Goal: Transaction & Acquisition: Purchase product/service

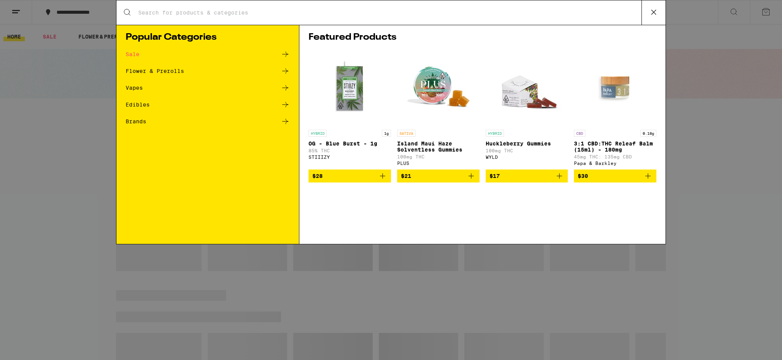
click at [314, 17] on div "Search for Products" at bounding box center [391, 12] width 549 height 24
click at [316, 14] on input "Search for Products" at bounding box center [390, 12] width 504 height 7
click at [224, 15] on input "Search for Products" at bounding box center [390, 12] width 504 height 7
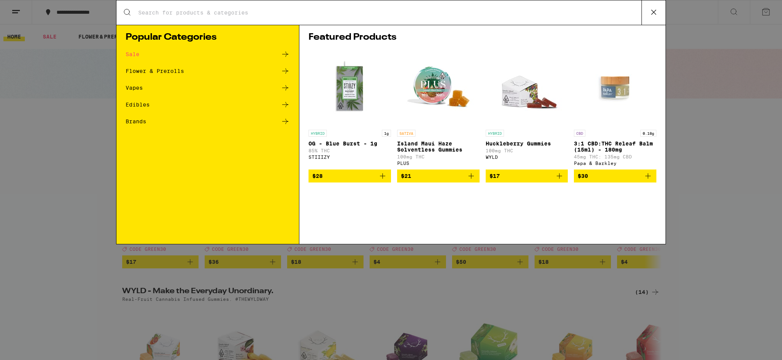
click at [236, 10] on input "Search for Products" at bounding box center [390, 12] width 504 height 7
type input "garlic starship"
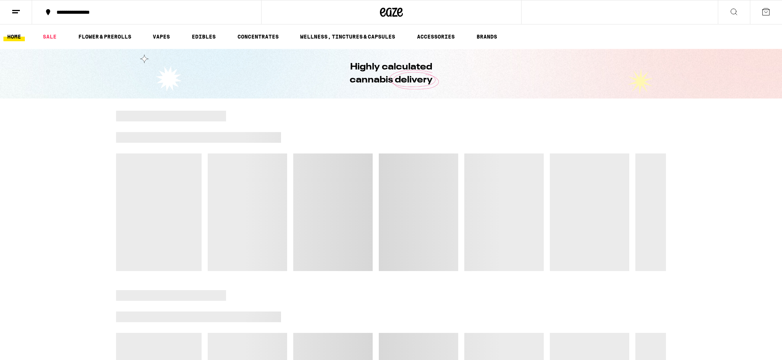
click at [739, 9] on button at bounding box center [734, 12] width 32 height 24
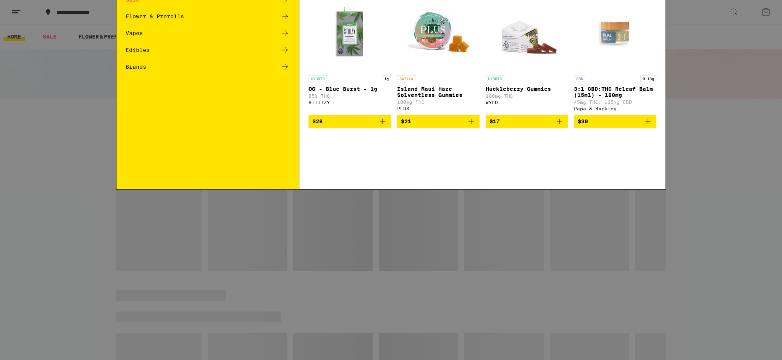
click at [173, 15] on input "Search for Products" at bounding box center [390, 12] width 504 height 7
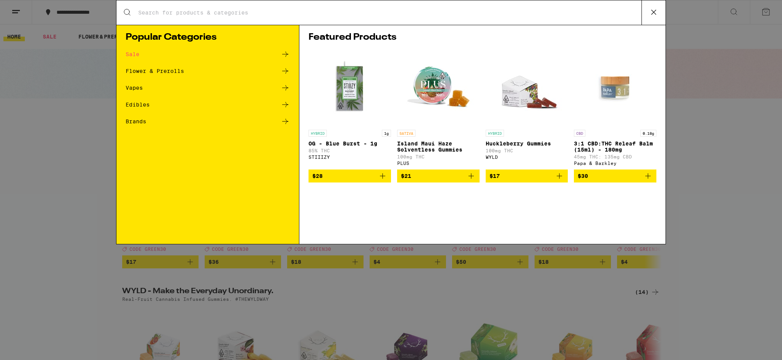
click at [157, 12] on input "Search for Products" at bounding box center [390, 12] width 504 height 7
type input "garlic starship"
